Goal: Task Accomplishment & Management: Use online tool/utility

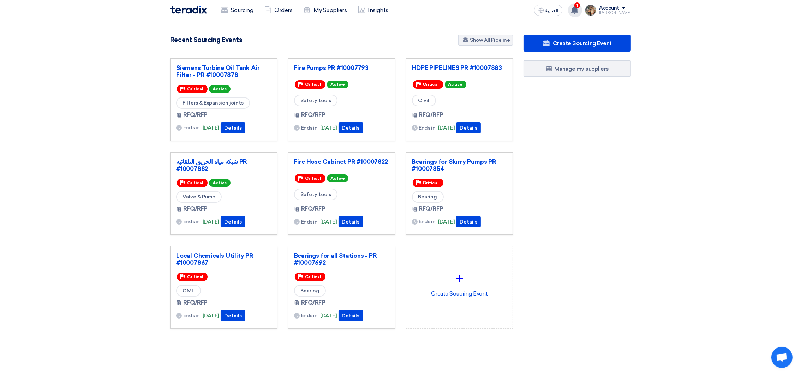
click at [580, 6] on span "1" at bounding box center [577, 5] width 6 height 6
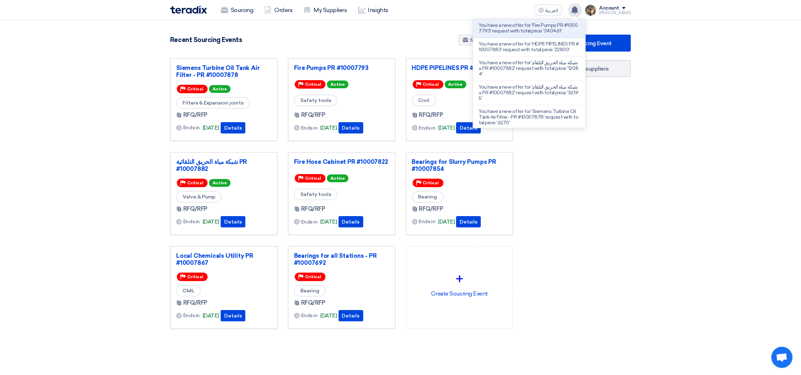
click at [525, 31] on p "You have a new offer for 'Fire Pumps PR #10007793' request with total price '34…" at bounding box center [528, 28] width 101 height 11
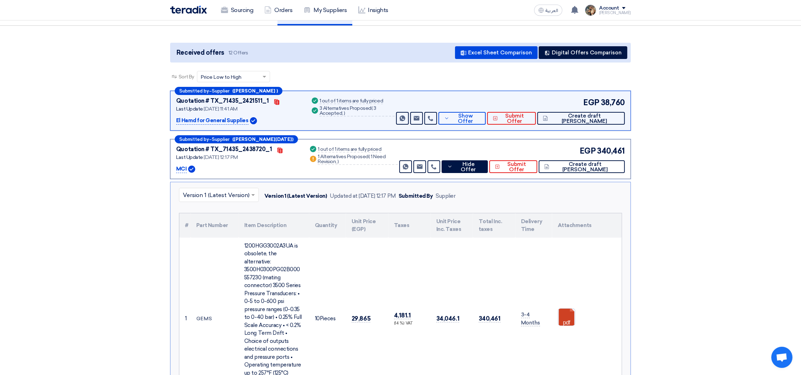
scroll to position [194, 0]
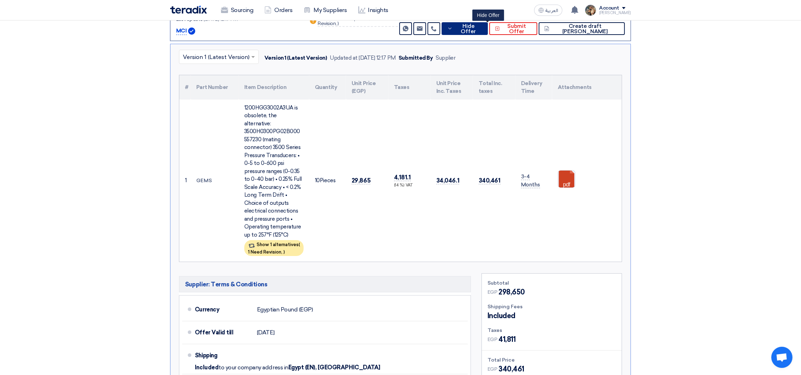
click at [483, 31] on button "Hide Offer" at bounding box center [464, 28] width 47 height 13
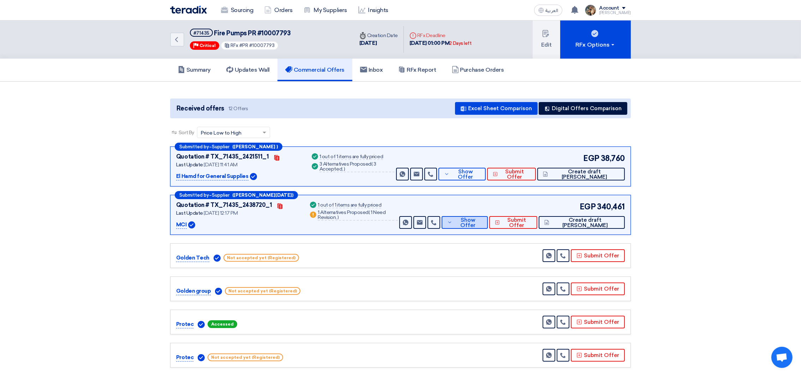
scroll to position [0, 0]
click at [246, 68] on h5 "Updates Wall 1" at bounding box center [247, 70] width 43 height 7
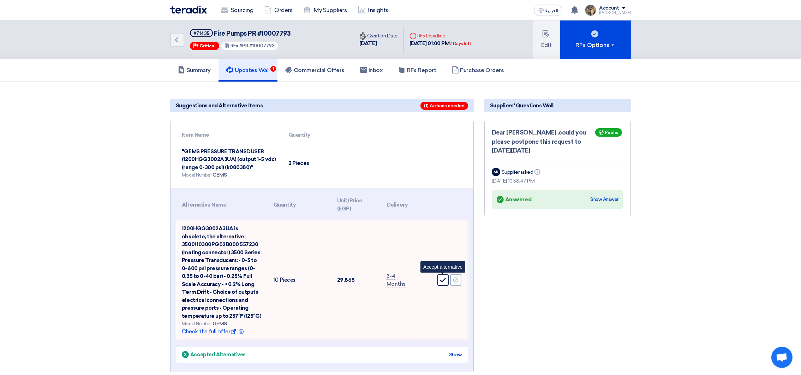
click at [441, 280] on use at bounding box center [443, 280] width 6 height 5
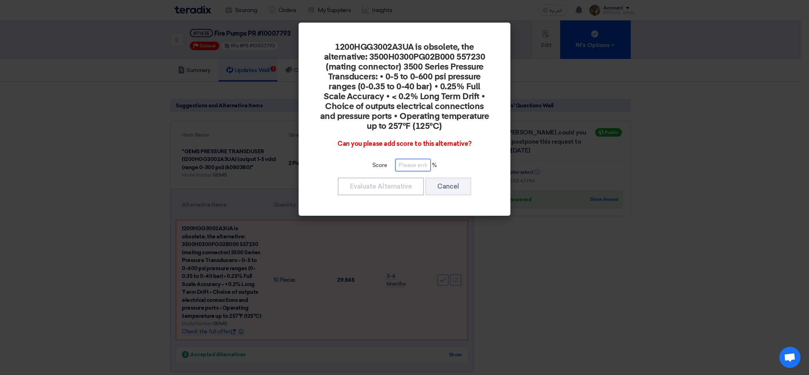
click at [403, 168] on input "number" at bounding box center [412, 165] width 35 height 12
type input "100"
click at [358, 185] on button "Evaluate Alternative" at bounding box center [381, 186] width 86 height 18
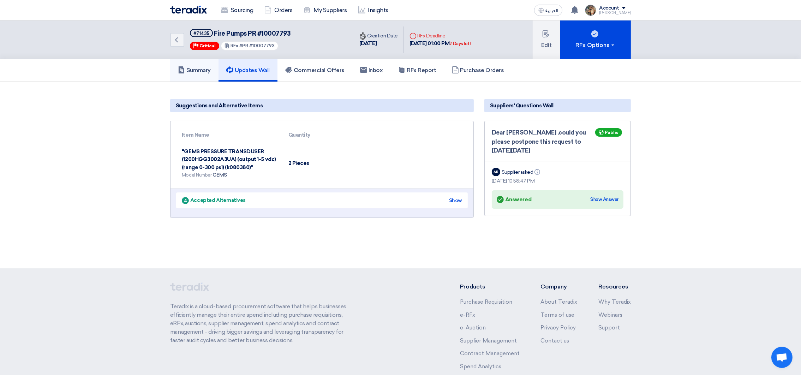
click at [194, 67] on h5 "Summary" at bounding box center [194, 70] width 33 height 7
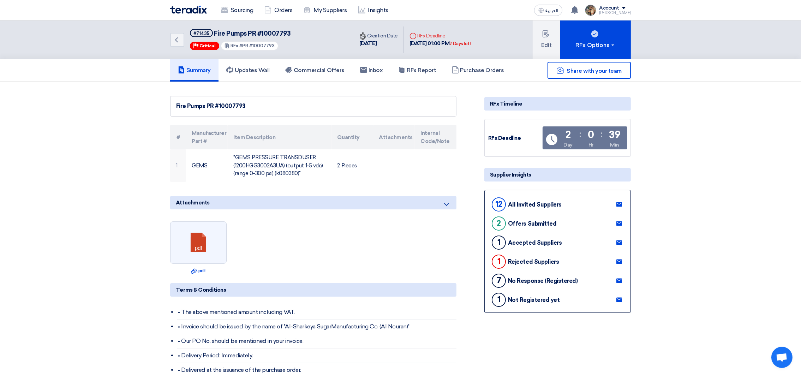
click at [186, 7] on img at bounding box center [188, 10] width 37 height 8
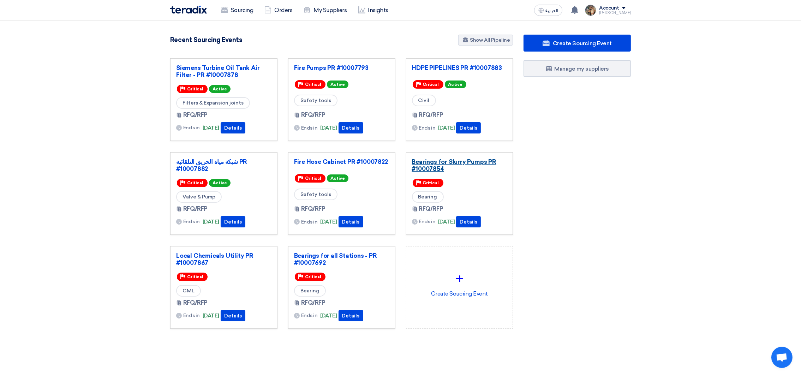
click at [453, 167] on link "Bearings for Slurry Pumps PR #10007854" at bounding box center [459, 165] width 95 height 14
